Goal: Task Accomplishment & Management: Use online tool/utility

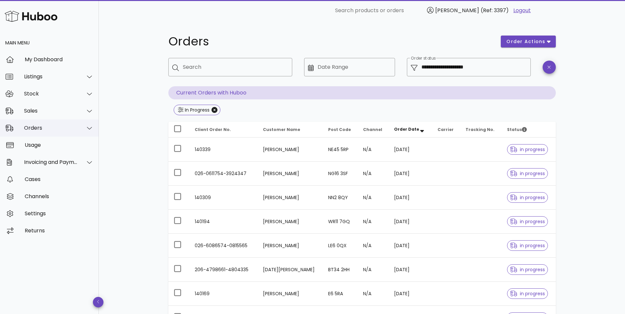
click at [51, 131] on div "Orders" at bounding box center [51, 128] width 54 height 6
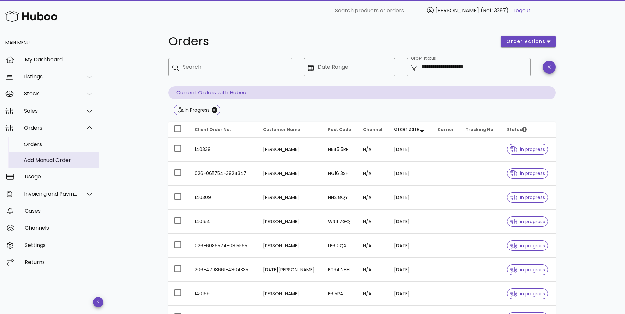
click at [44, 159] on div "Add Manual Order" at bounding box center [59, 160] width 70 height 6
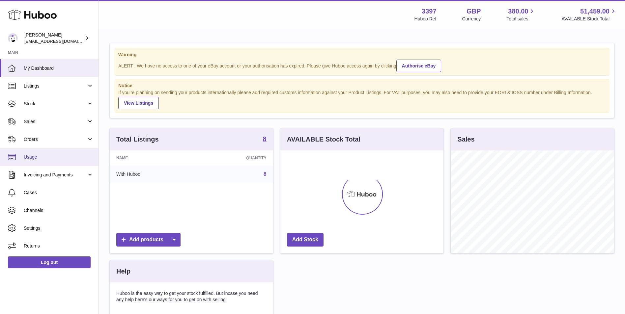
scroll to position [103, 163]
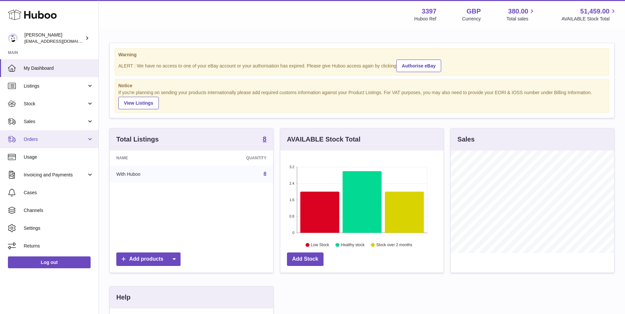
click at [35, 140] on span "Orders" at bounding box center [55, 139] width 63 height 6
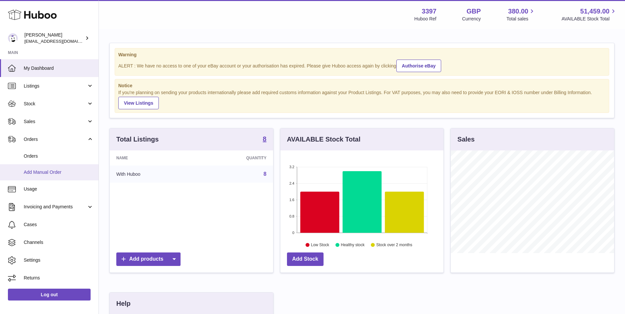
click at [40, 172] on span "Add Manual Order" at bounding box center [59, 172] width 70 height 6
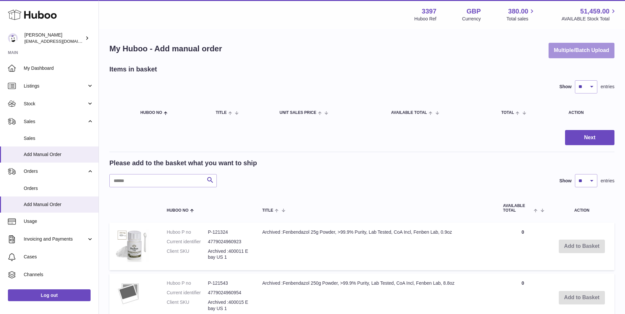
click at [589, 50] on button "Multiple/Batch Upload" at bounding box center [581, 50] width 66 height 15
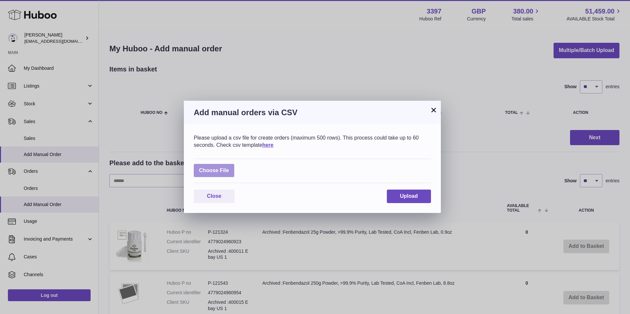
click at [206, 165] on label at bounding box center [214, 170] width 40 height 13
click at [229, 167] on input "file" at bounding box center [229, 167] width 0 height 0
type input "**********"
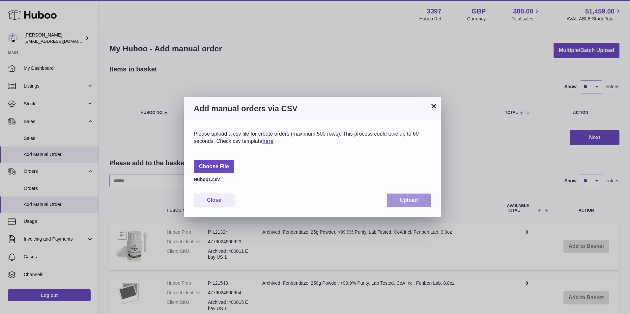
click at [395, 195] on button "Upload" at bounding box center [409, 200] width 44 height 13
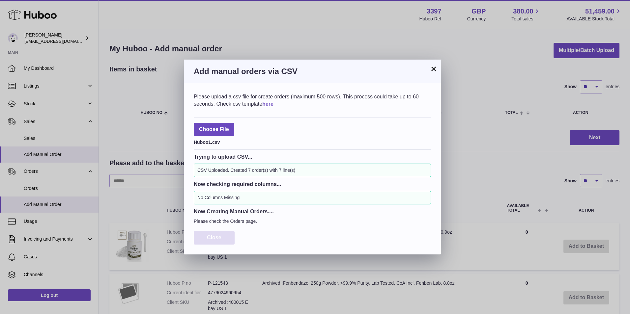
click at [209, 236] on span "Close" at bounding box center [214, 238] width 14 height 6
